Goal: Task Accomplishment & Management: Manage account settings

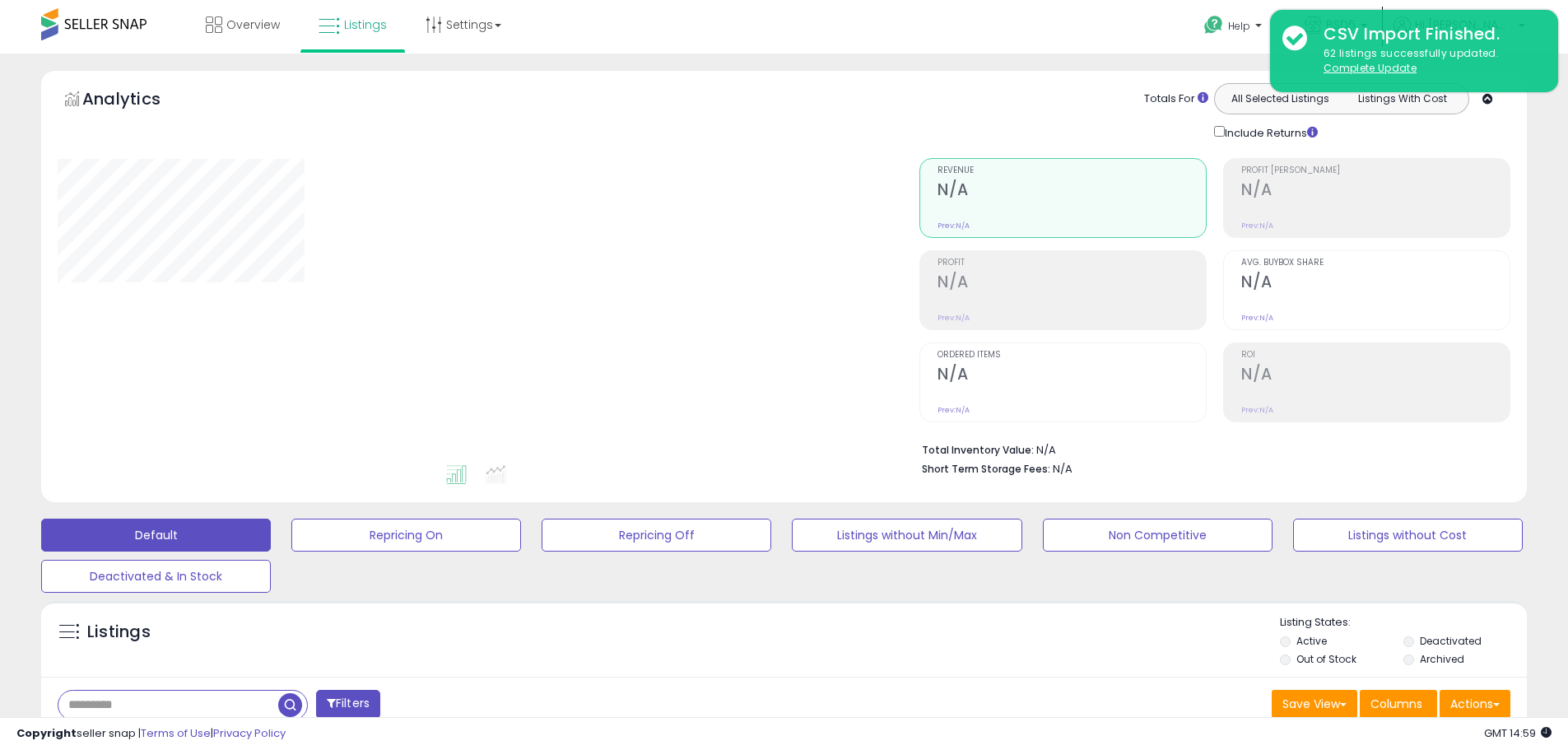
click at [45, 268] on div "Retrieving graph data.." at bounding box center [476, 311] width 862 height 338
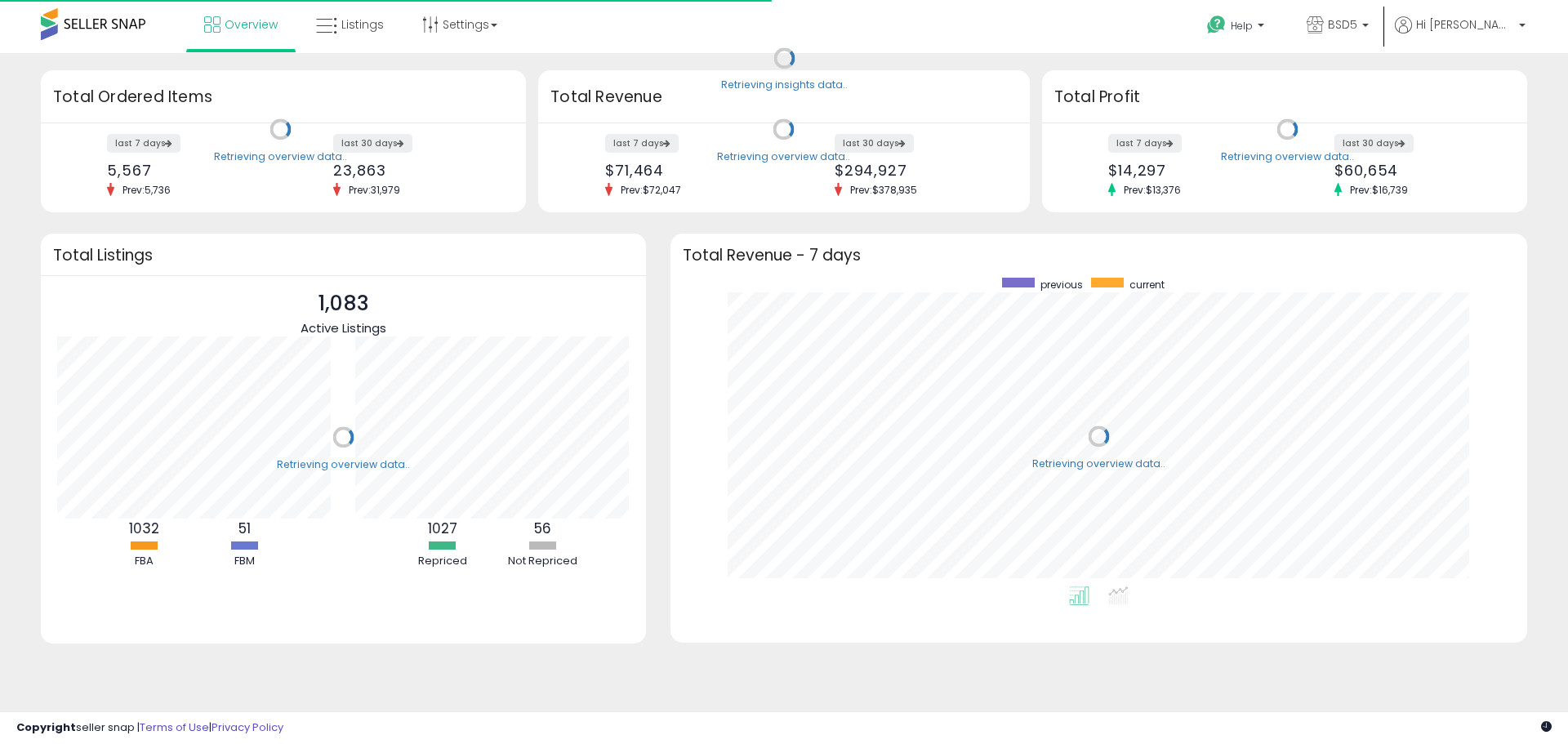
scroll to position [309, 824]
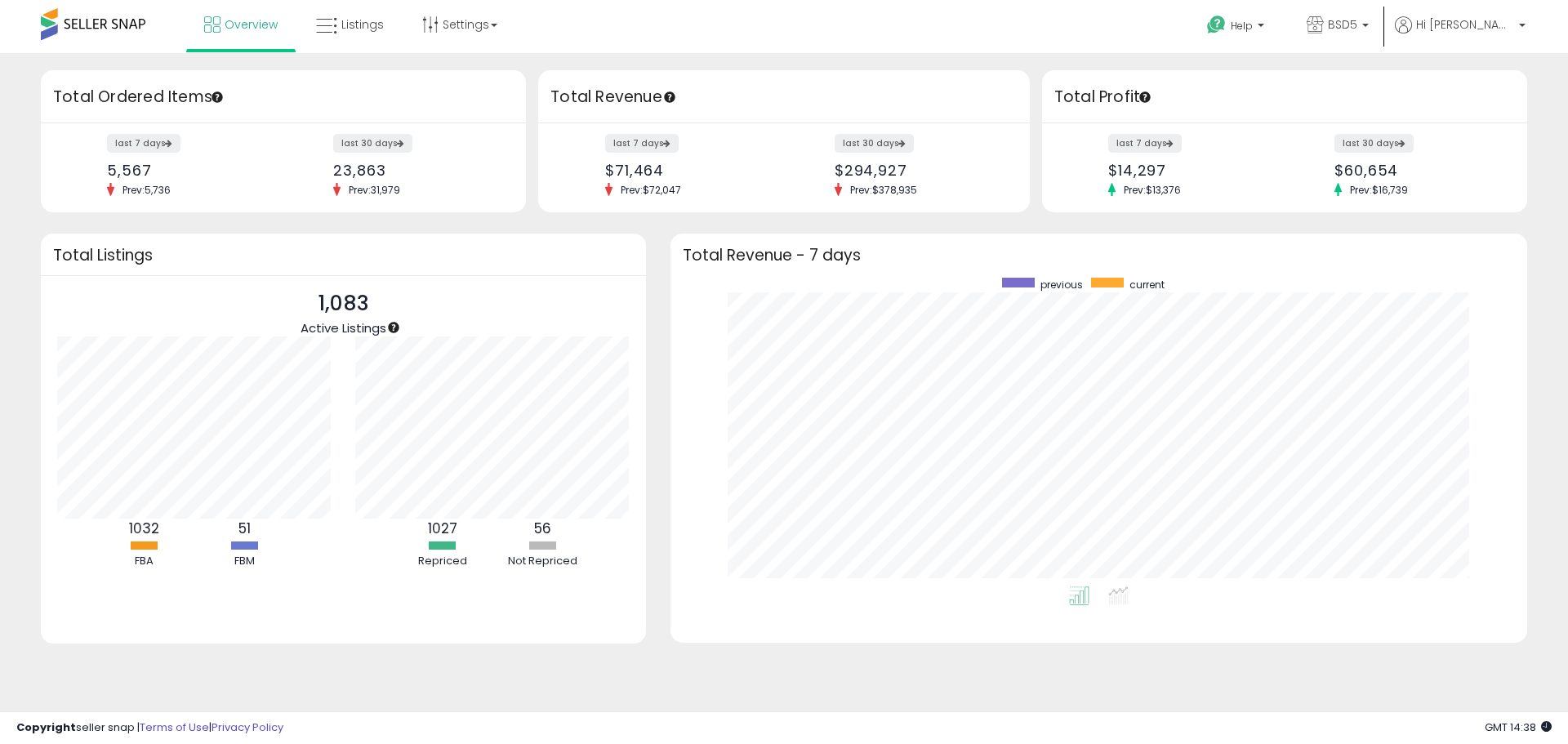
click at [400, 1] on ul "Overview Listings" at bounding box center [351, 26] width 329 height 52
click at [374, 7] on link "Listings" at bounding box center [350, 25] width 92 height 49
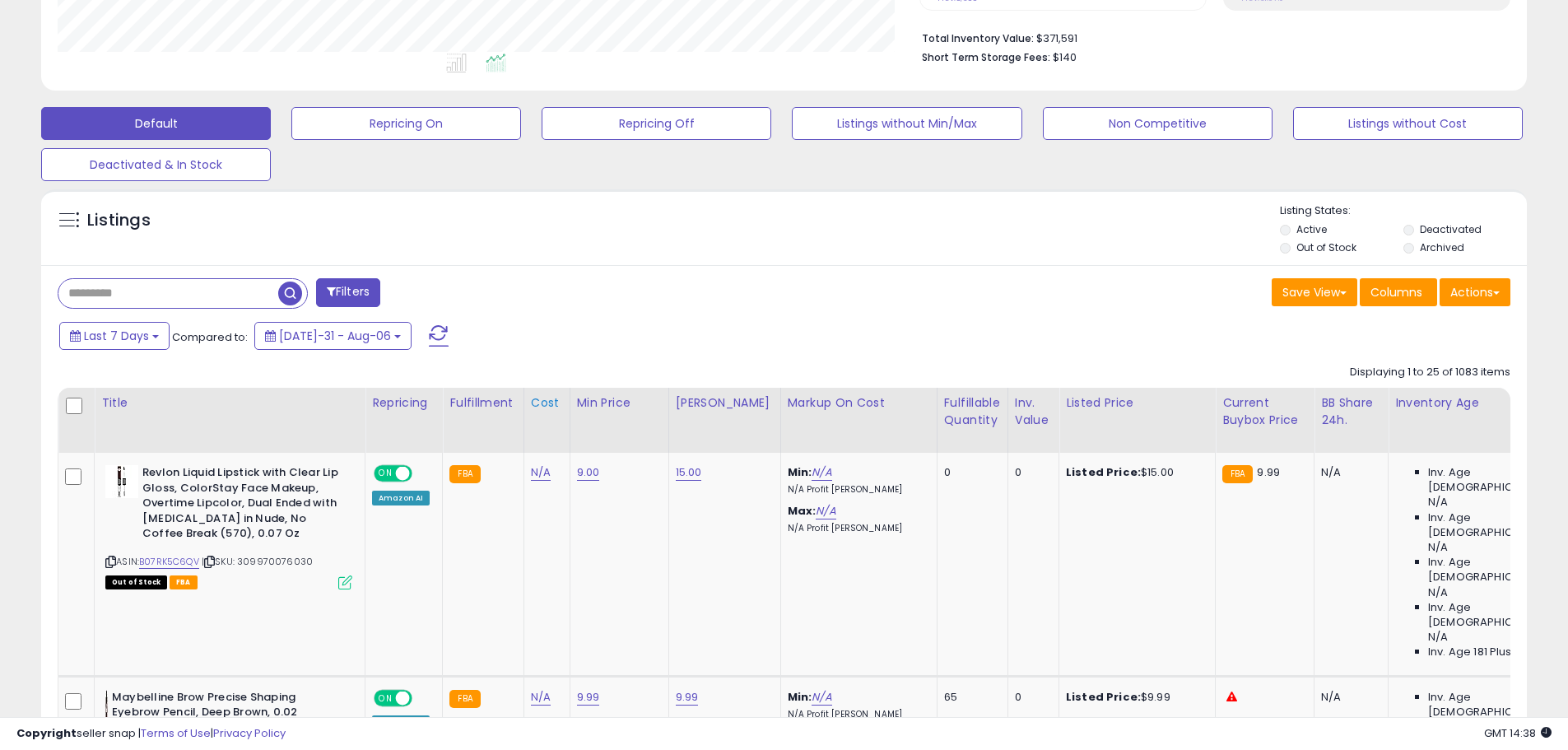
scroll to position [338, 862]
click at [958, 412] on div "Fulfillable Quantity" at bounding box center [973, 411] width 57 height 35
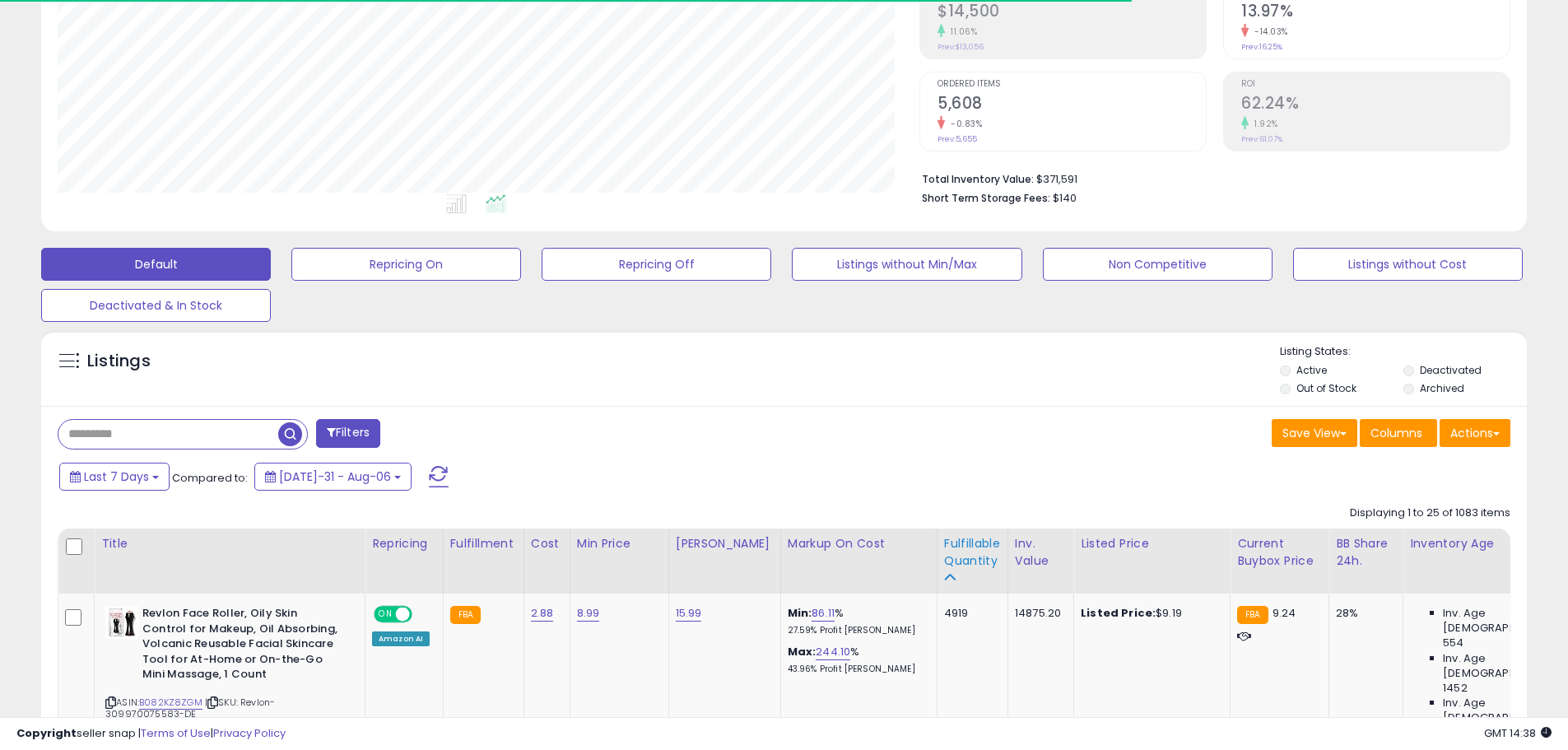
scroll to position [411, 0]
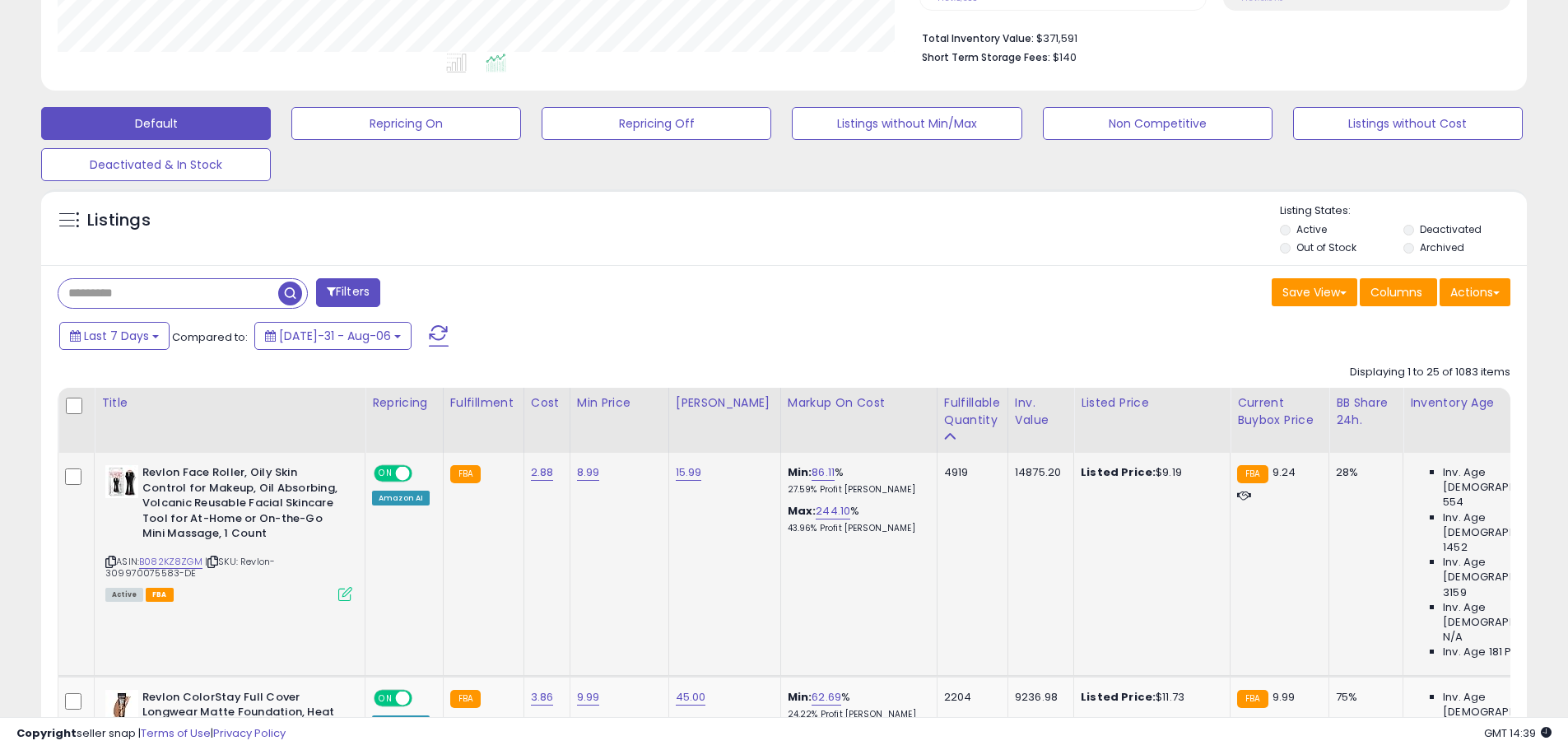
click at [106, 563] on icon at bounding box center [110, 561] width 11 height 9
drag, startPoint x: 170, startPoint y: 565, endPoint x: 176, endPoint y: 556, distance: 10.8
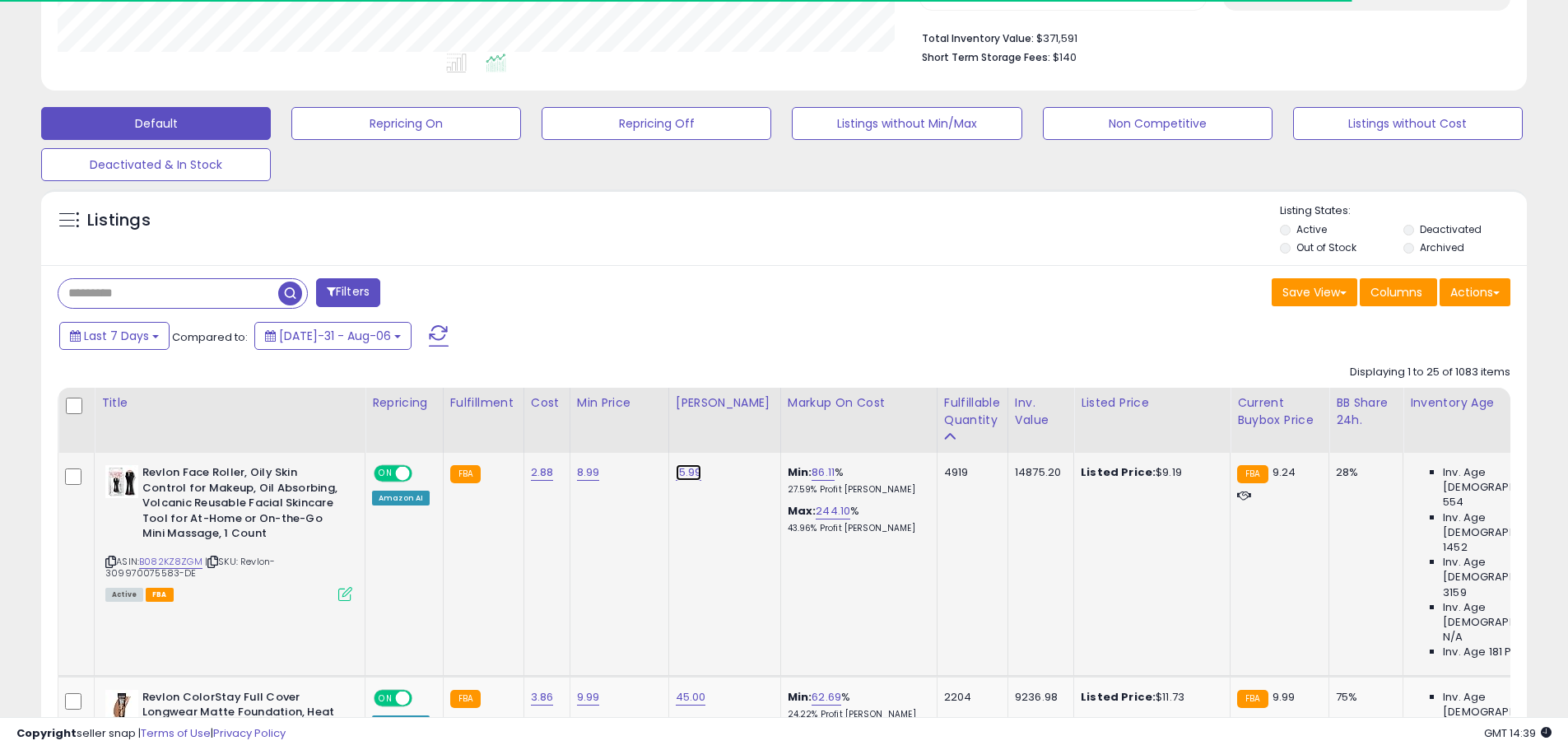
click at [691, 472] on link "15.99" at bounding box center [688, 472] width 26 height 16
drag, startPoint x: 632, startPoint y: 432, endPoint x: 468, endPoint y: 430, distance: 164.0
type input "****"
click button "submit" at bounding box center [732, 430] width 28 height 25
